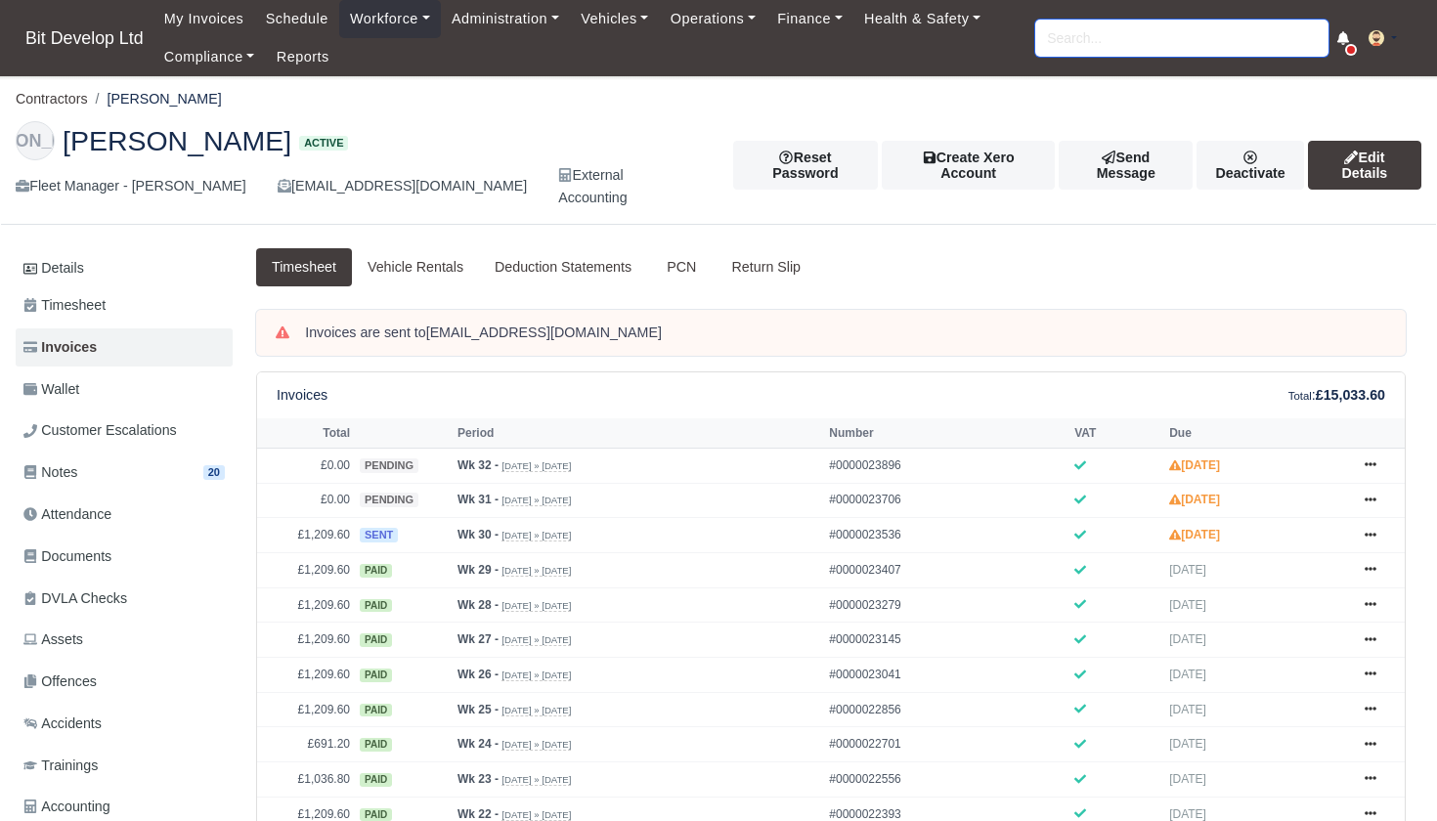
click at [1094, 32] on input "search" at bounding box center [1181, 38] width 293 height 37
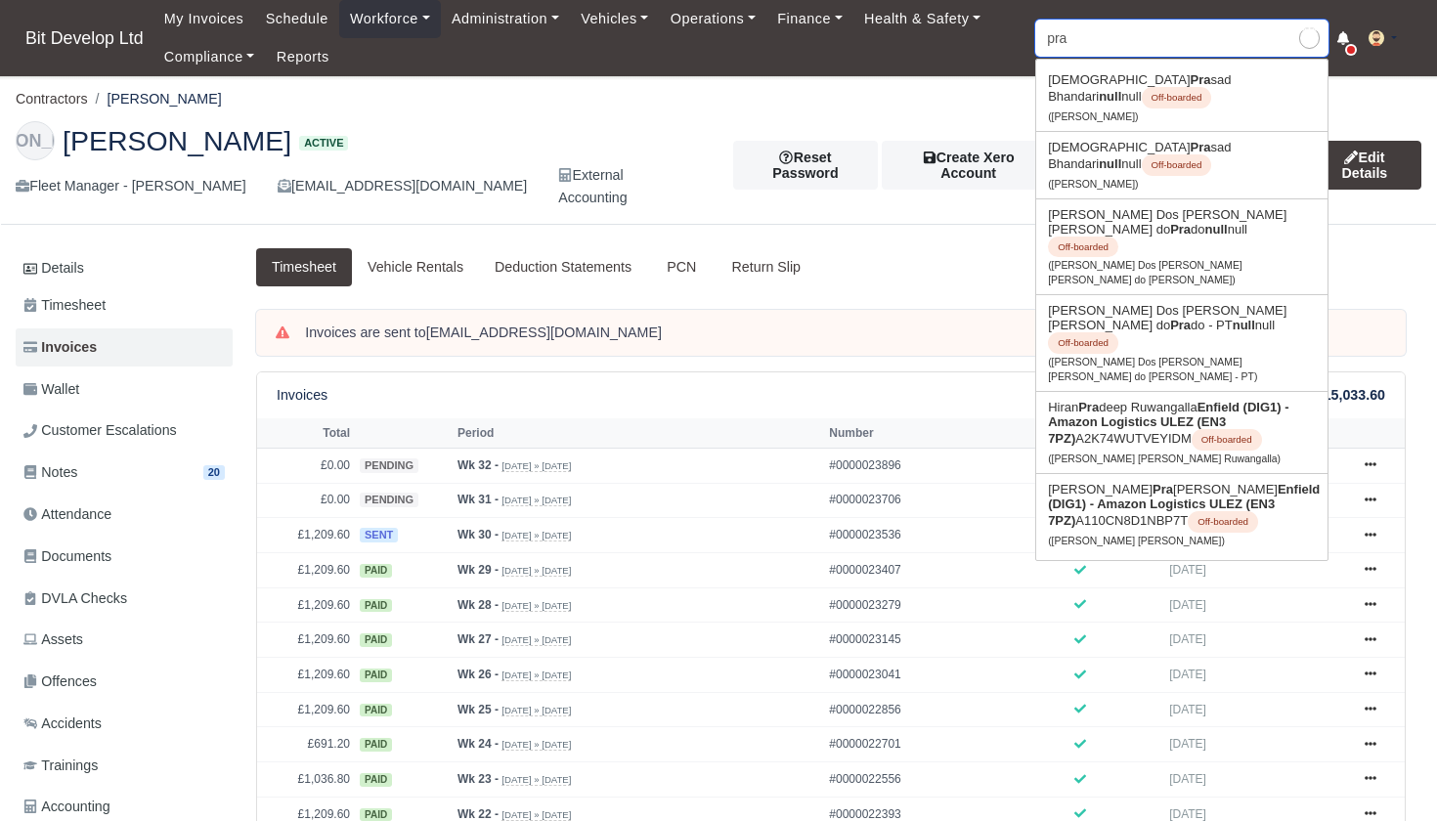
type input "prad"
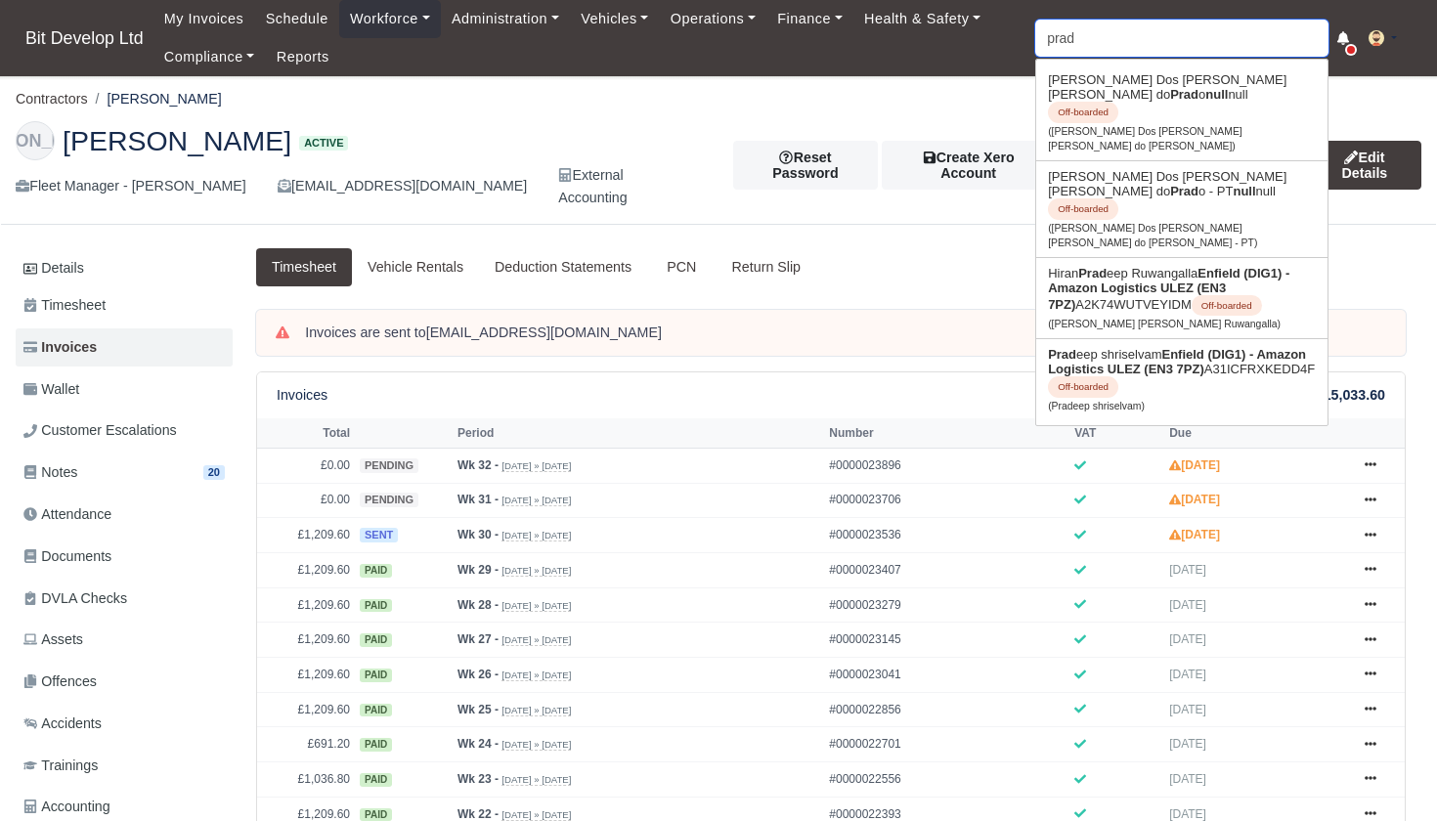
type input "pradeep shriselvam"
click at [1163, 347] on strong "Enfield (DIG1) - Amazon Logistics ULEZ (EN3 7PZ)" at bounding box center [1177, 361] width 258 height 29
type input "Pradeep shriselvam"
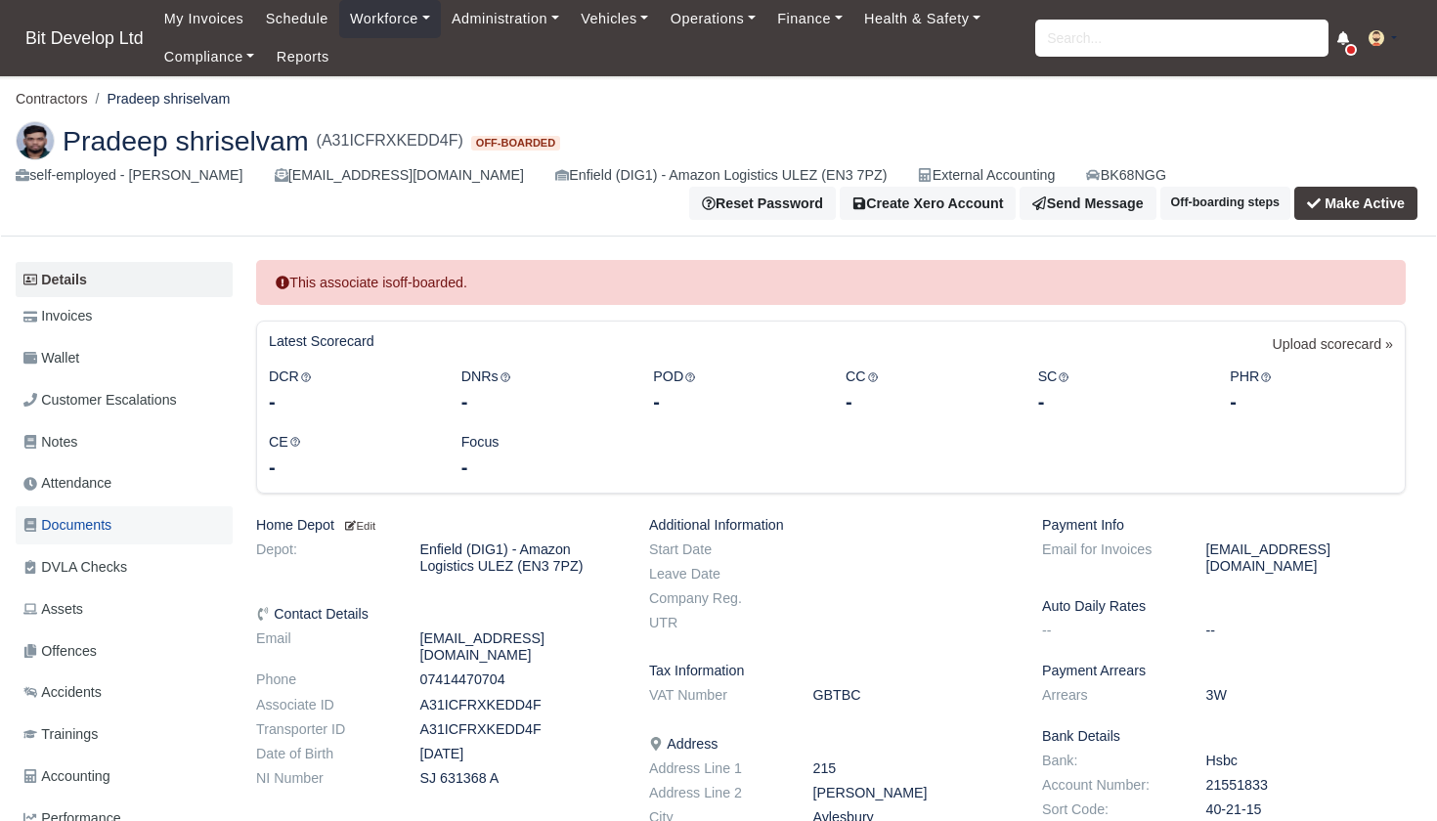
click at [78, 522] on span "Documents" at bounding box center [67, 525] width 88 height 22
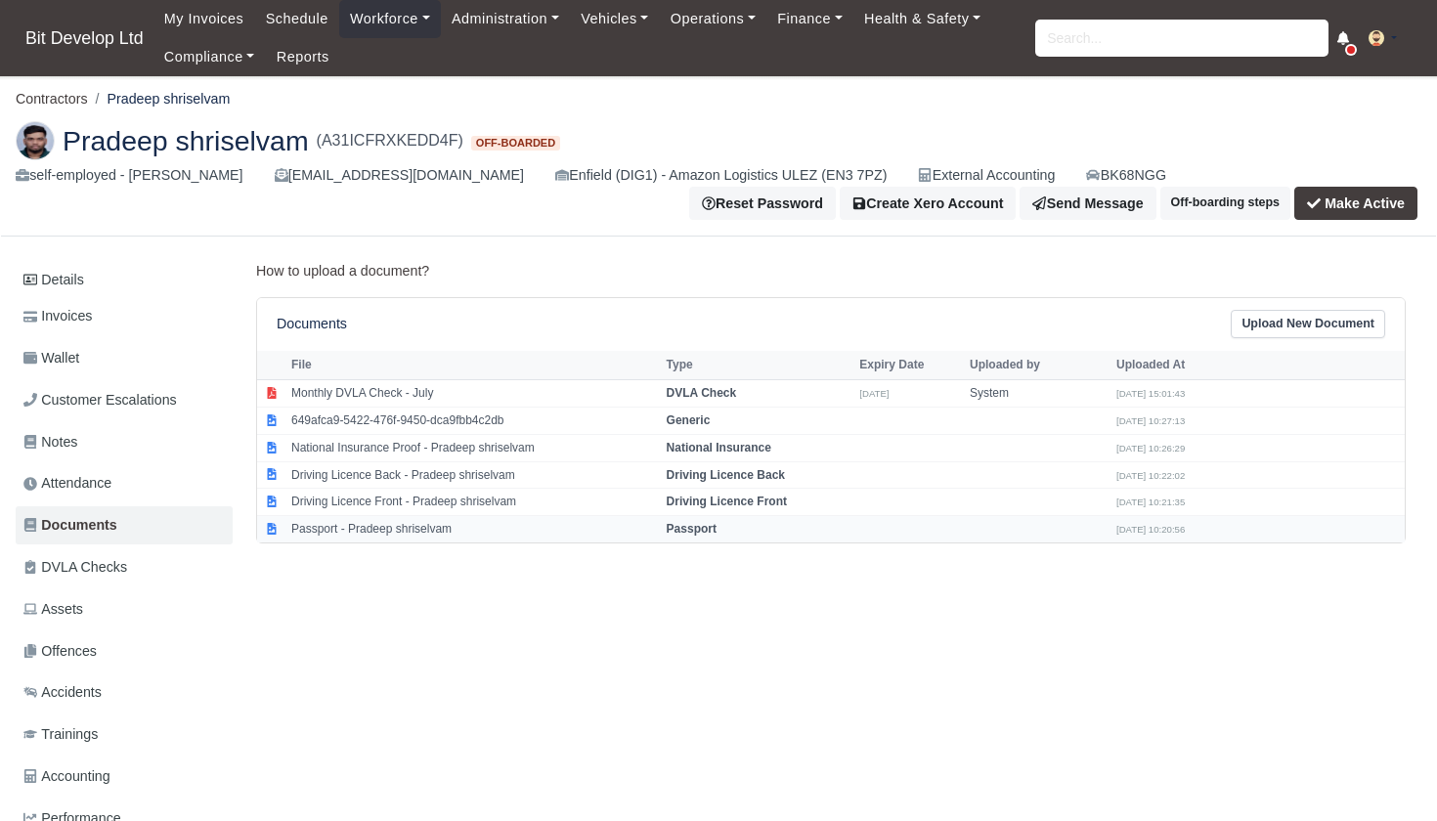
click at [381, 520] on td "Passport - Pradeep shriselvam" at bounding box center [473, 529] width 375 height 26
select select "passport"
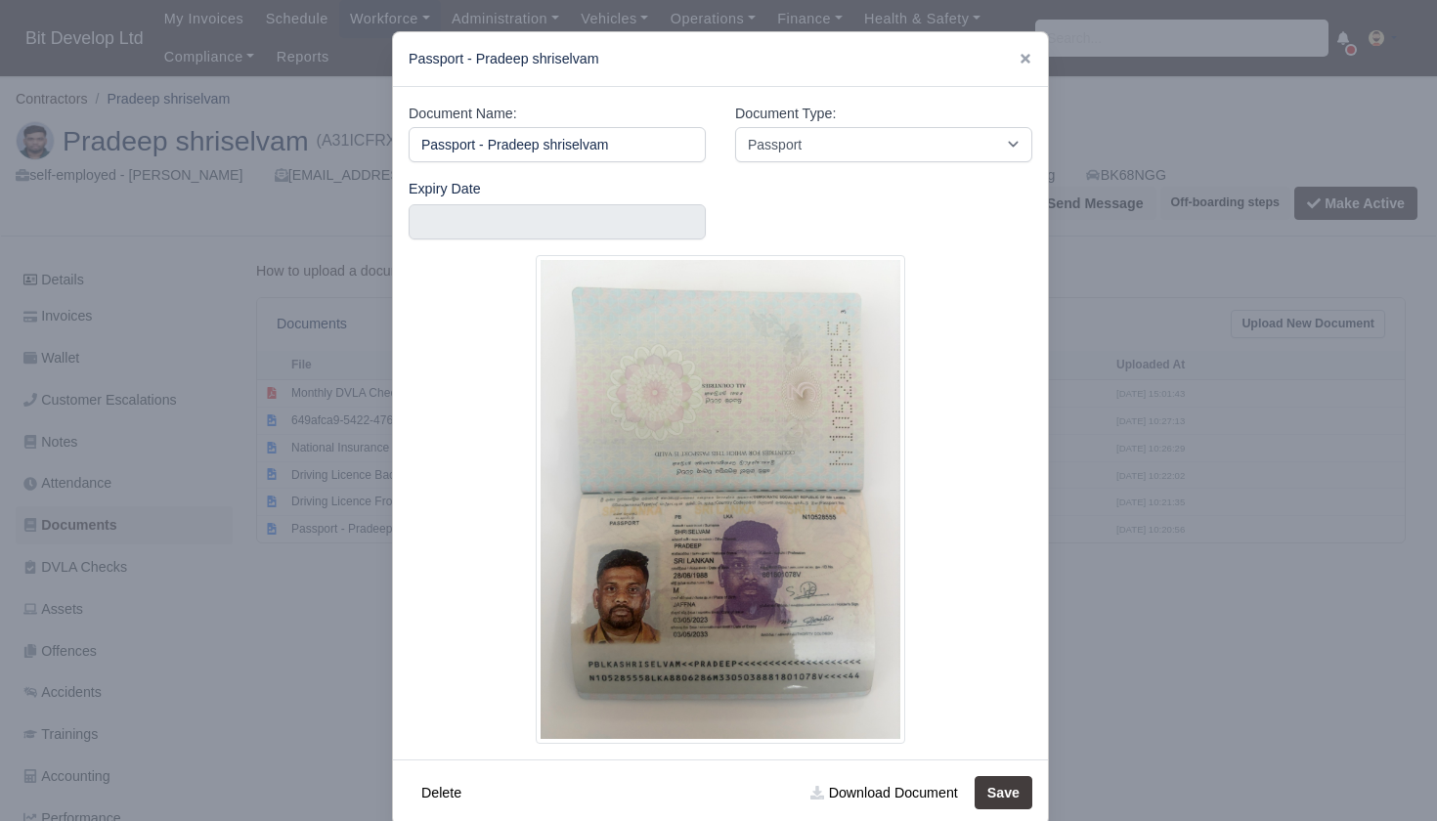
click at [224, 560] on div at bounding box center [718, 410] width 1437 height 821
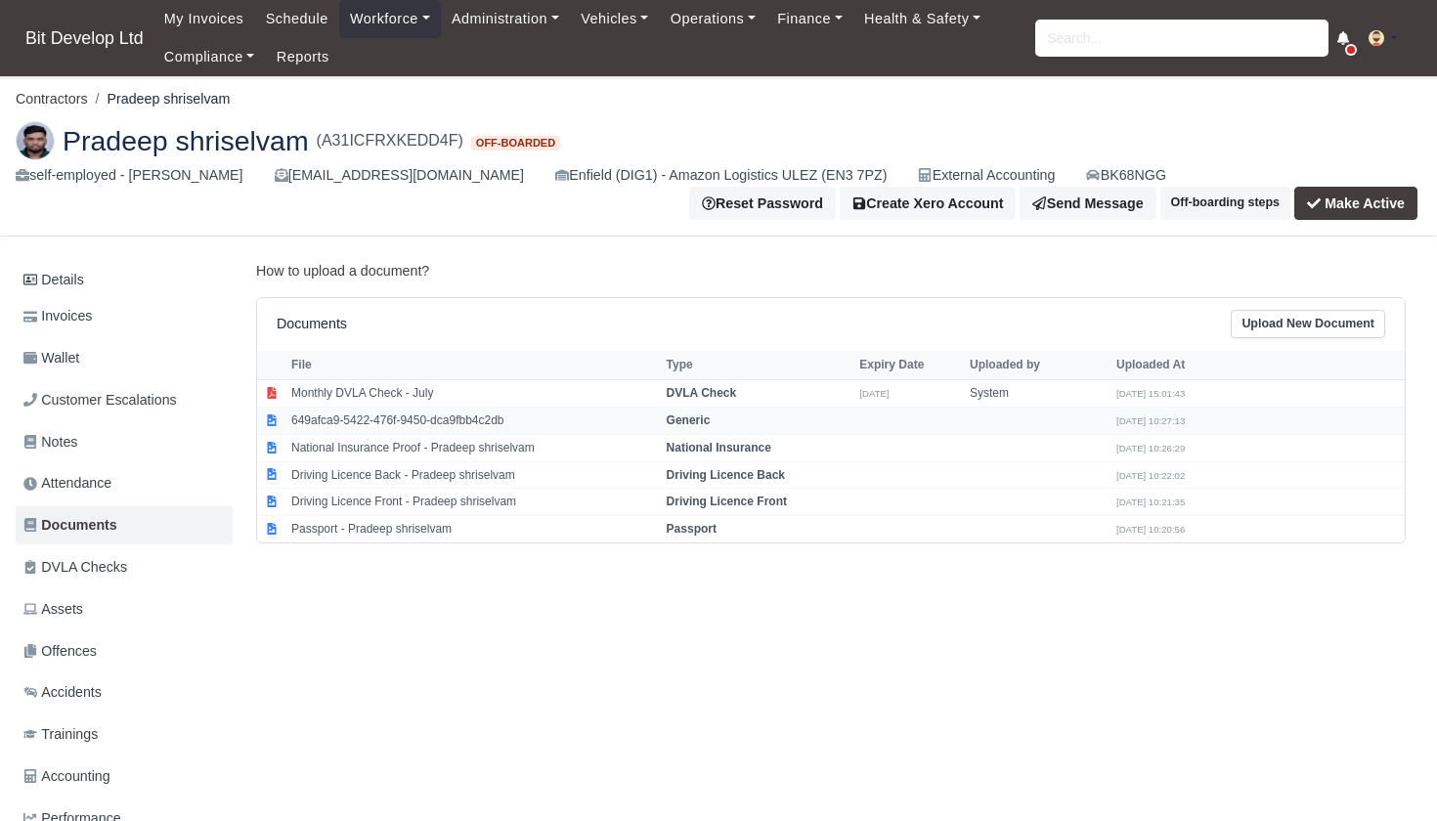
click at [368, 412] on td "649afca9-5422-476f-9450-dca9fbb4c2db" at bounding box center [473, 421] width 375 height 27
select select "generic"
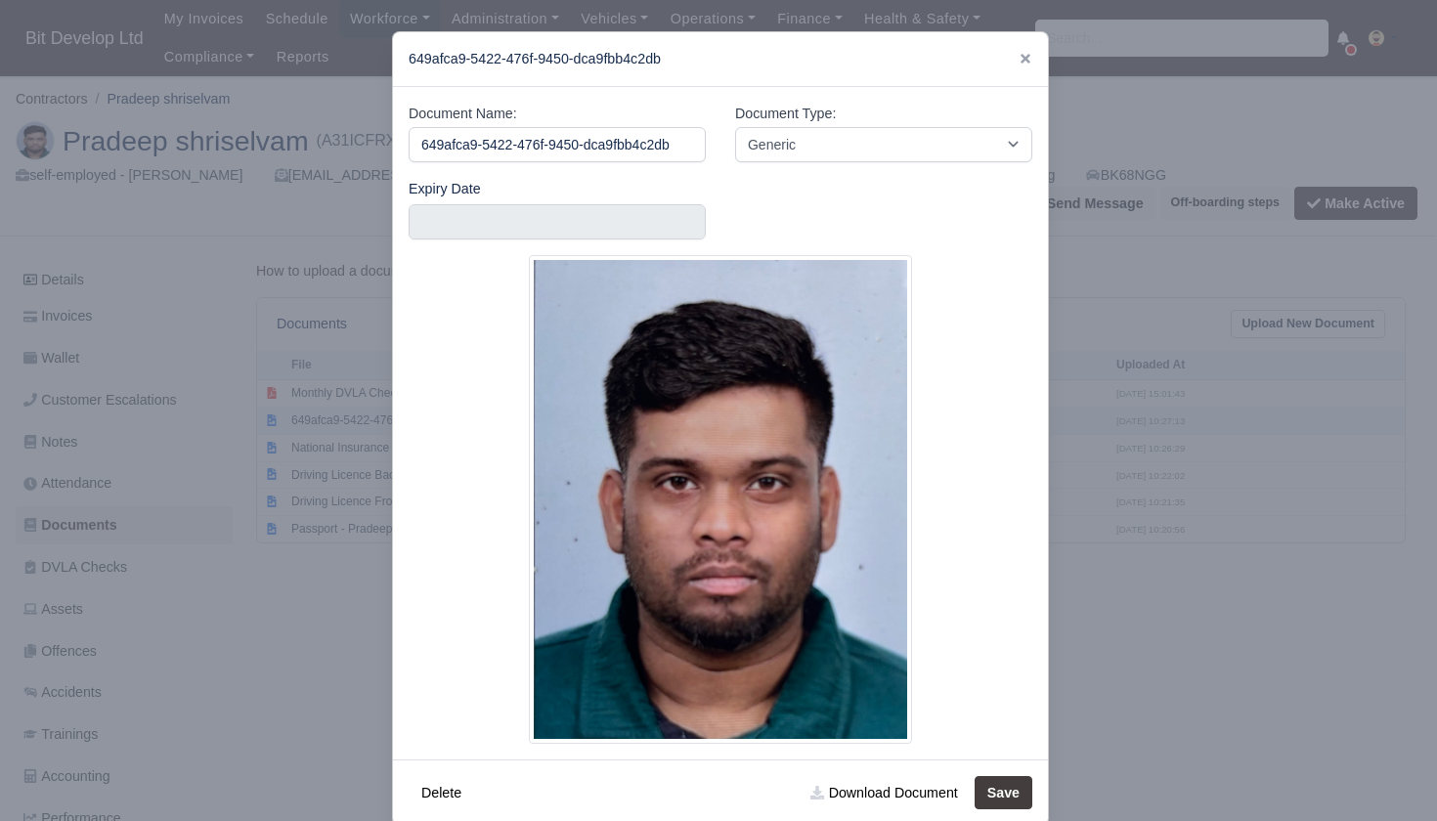
scroll to position [0, 7]
click at [272, 555] on div at bounding box center [718, 410] width 1437 height 821
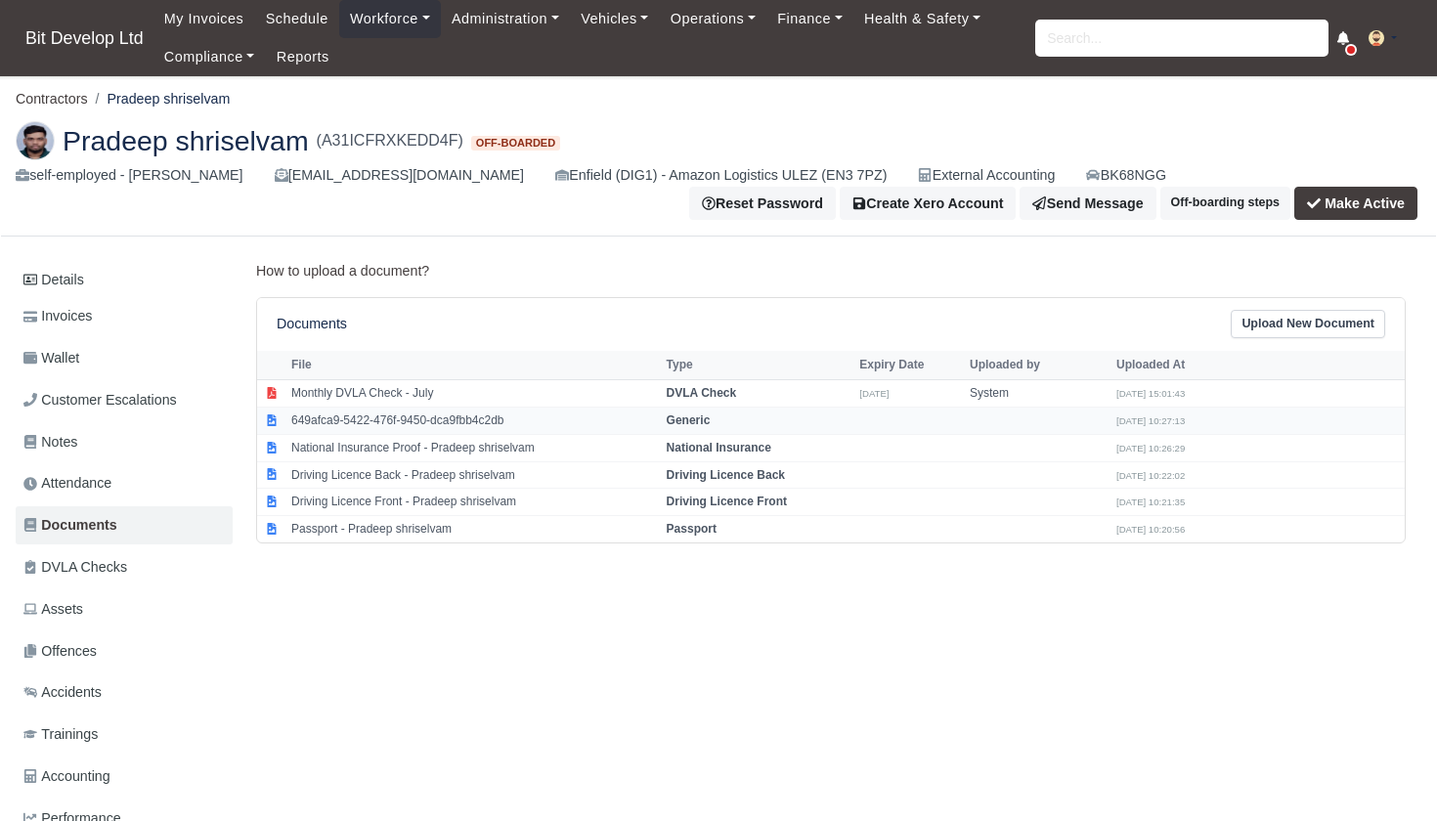
click at [355, 419] on td "649afca9-5422-476f-9450-dca9fbb4c2db" at bounding box center [473, 421] width 375 height 27
select select "generic"
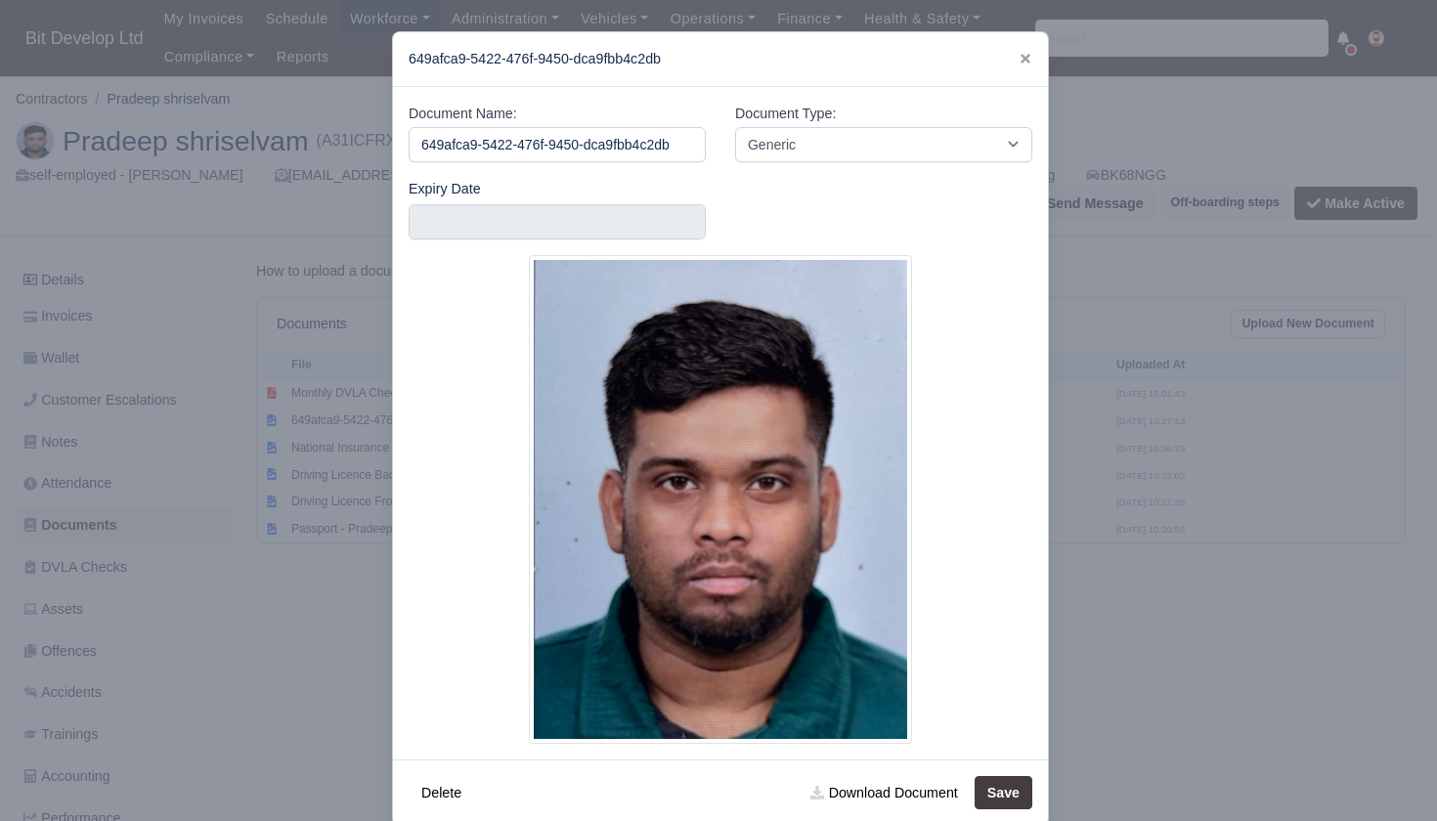
click at [240, 636] on div at bounding box center [718, 410] width 1437 height 821
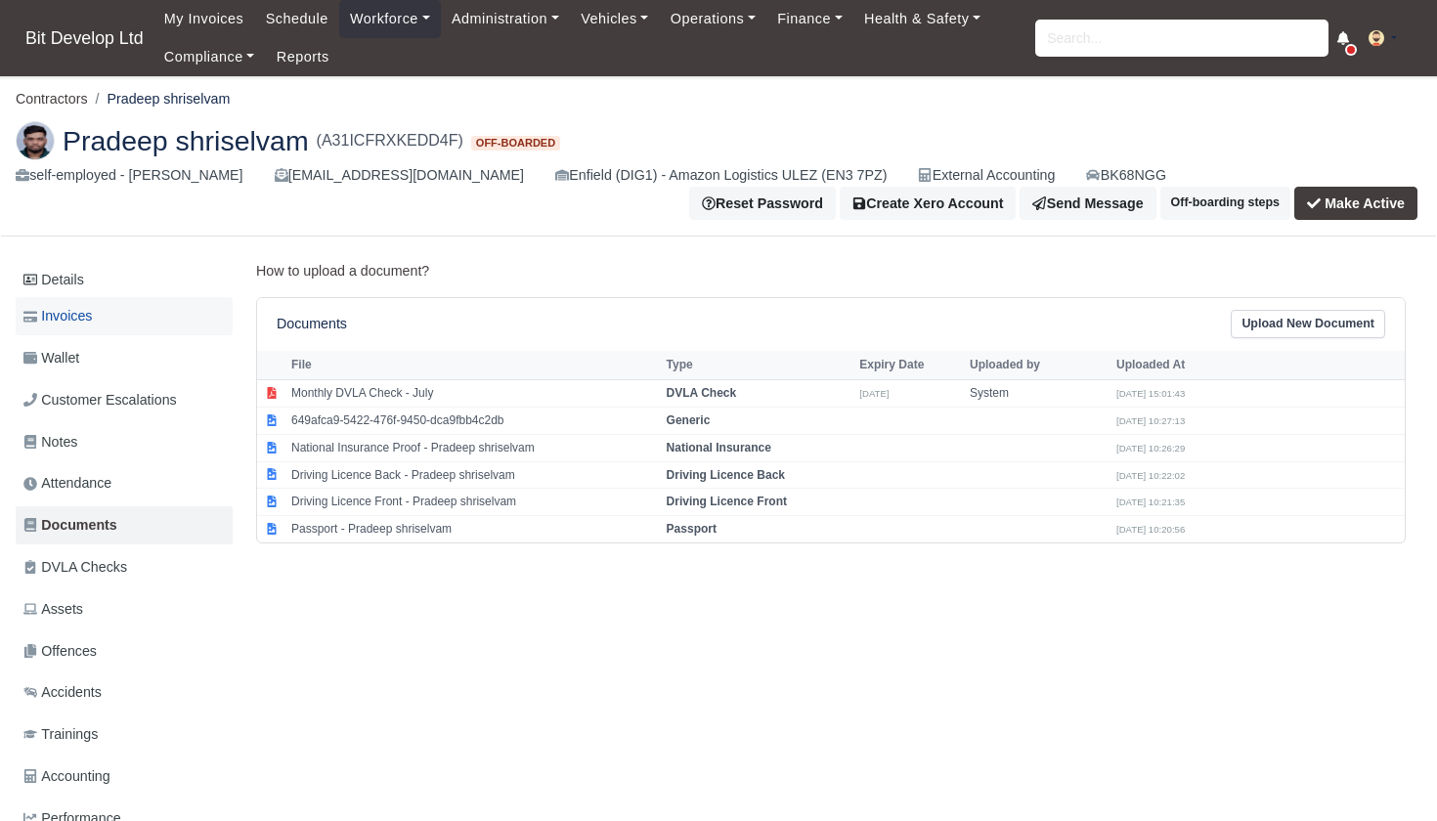
click at [85, 313] on span "Invoices" at bounding box center [57, 316] width 68 height 22
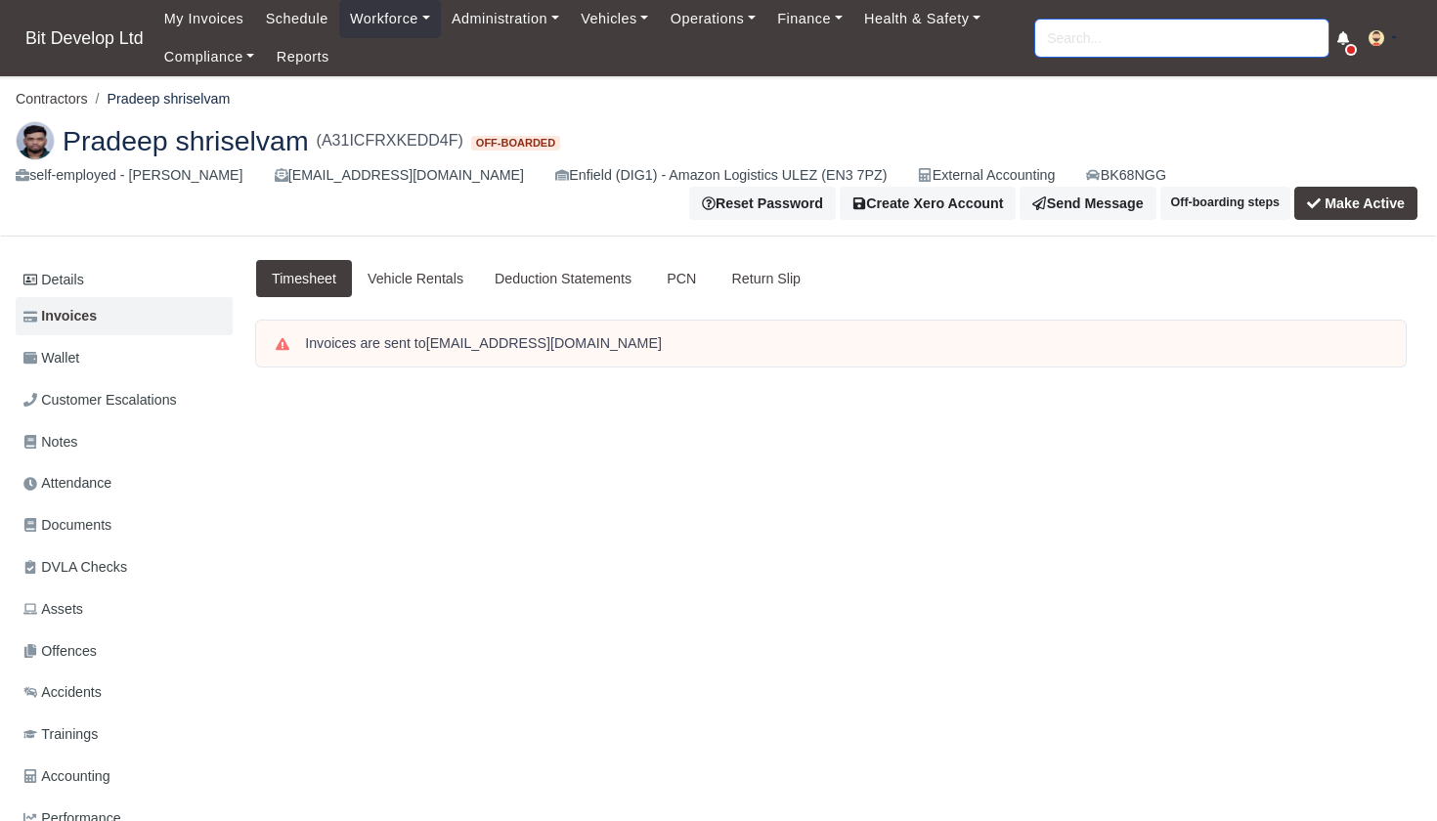
click at [1119, 52] on input "search" at bounding box center [1181, 38] width 293 height 37
type input "prad"
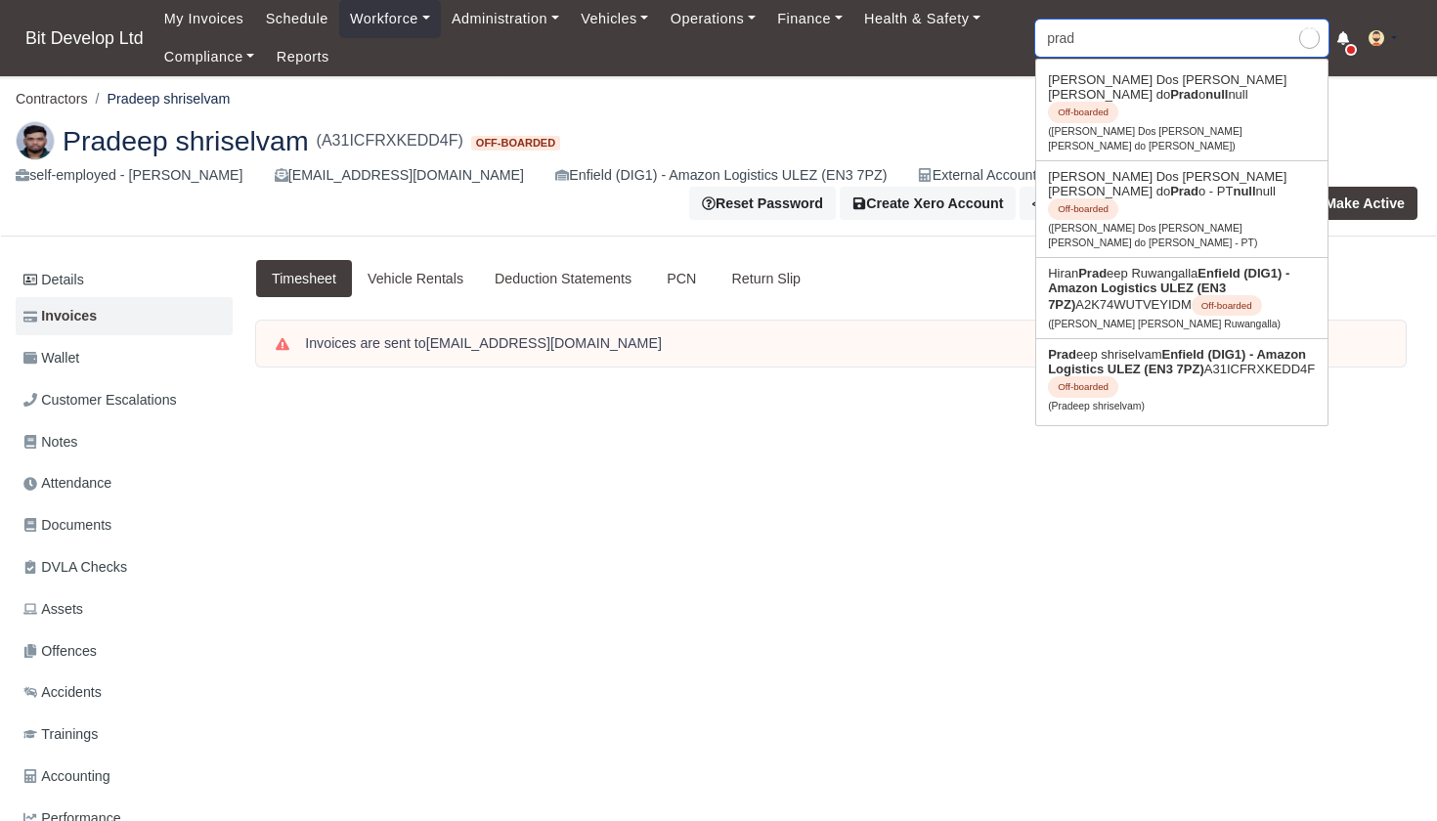
type input "pradeep shriselvam"
type input "prade"
type input "pradeep shriselvam"
type input "pradee"
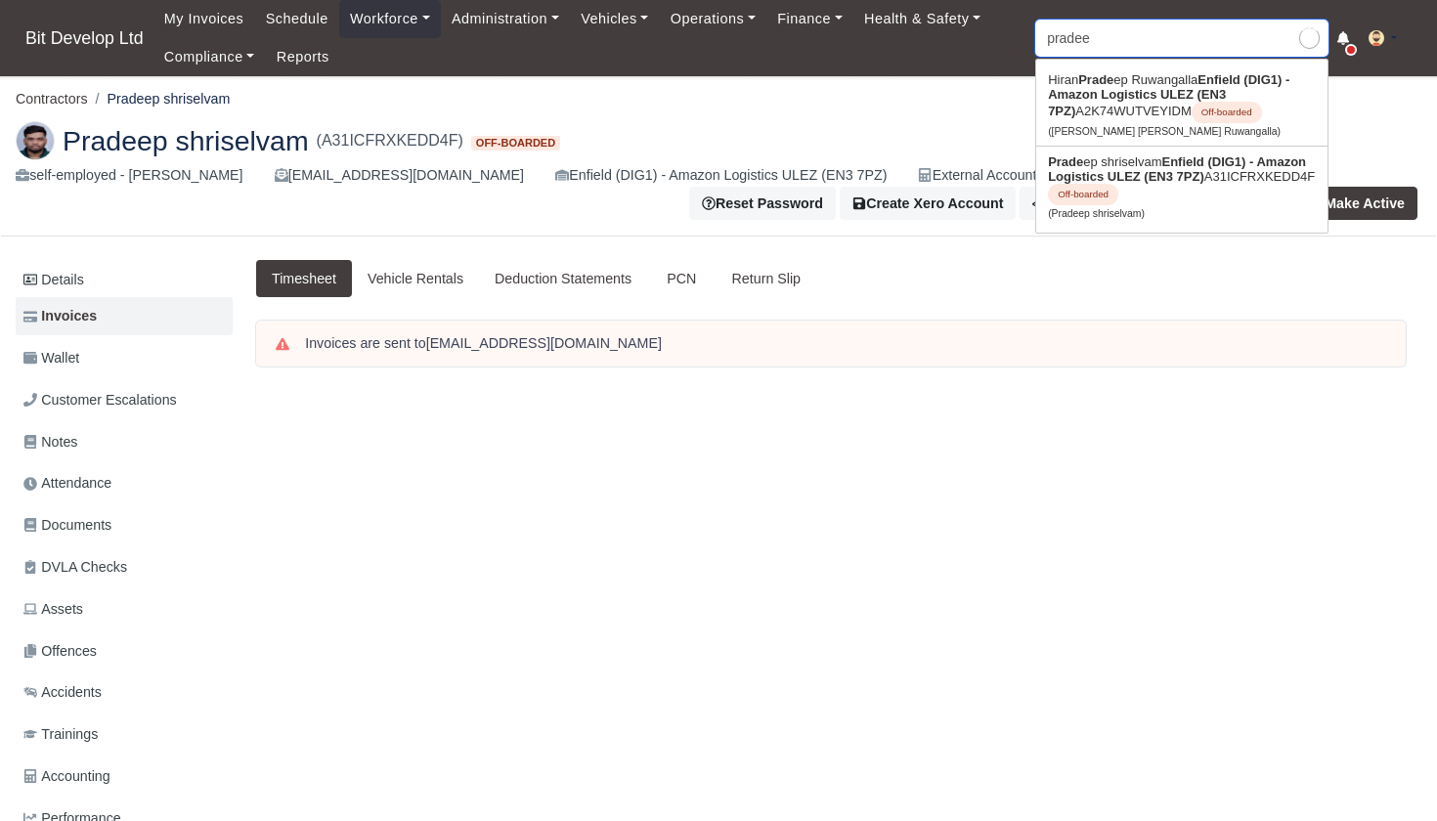
type input "pradeep shriselvam"
type input "pride"
drag, startPoint x: 1119, startPoint y: 52, endPoint x: 1131, endPoint y: 181, distance: 129.6
click at [1131, 181] on strong "Enfield (DIG1) - Amazon Logistics ULEZ (EN3 7PZ)" at bounding box center [1177, 168] width 258 height 29
type input "Pradeep shriselvam"
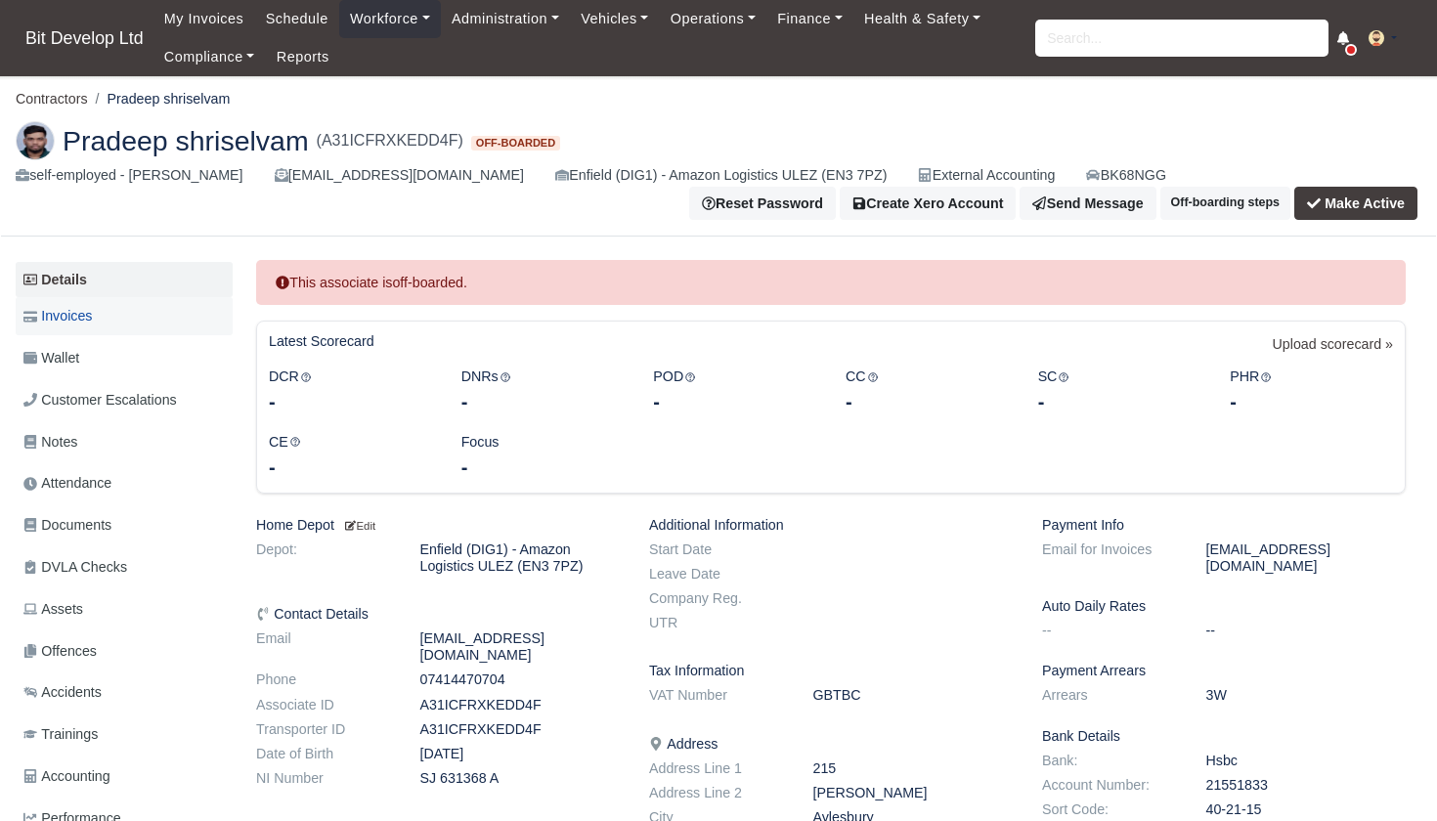
click at [102, 323] on link "Invoices" at bounding box center [124, 316] width 217 height 38
